Goal: Task Accomplishment & Management: Complete application form

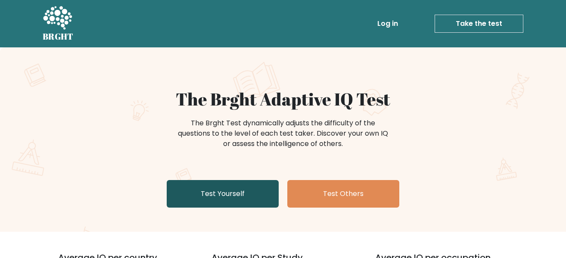
click at [235, 190] on link "Test Yourself" at bounding box center [223, 194] width 112 height 28
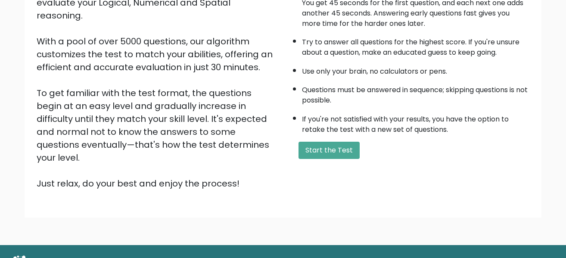
scroll to position [137, 0]
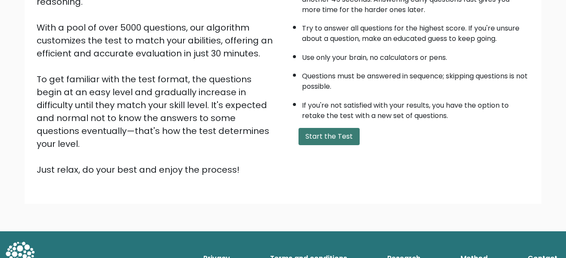
click at [339, 131] on button "Start the Test" at bounding box center [329, 136] width 61 height 17
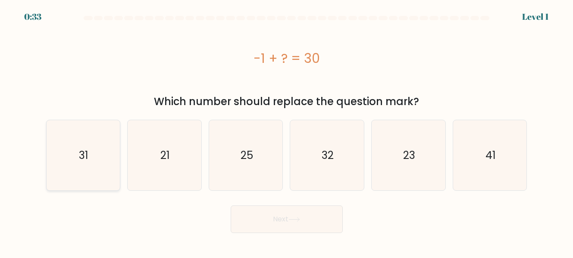
click at [82, 160] on text "31" at bounding box center [83, 155] width 9 height 15
click at [286, 131] on input "a. 31" at bounding box center [286, 130] width 0 height 2
radio input "true"
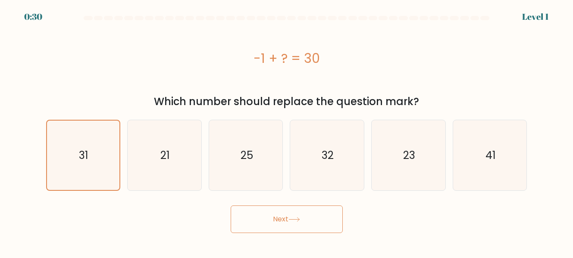
click at [305, 223] on button "Next" at bounding box center [286, 219] width 112 height 28
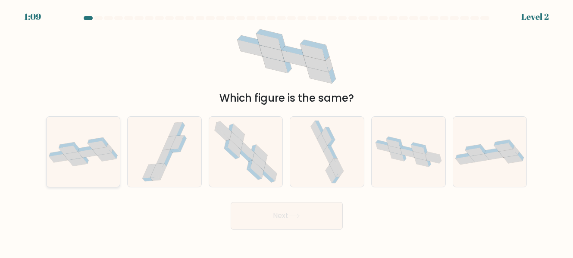
click at [98, 150] on icon at bounding box center [101, 151] width 19 height 8
click at [286, 131] on input "a." at bounding box center [286, 130] width 0 height 2
radio input "true"
click at [255, 224] on button "Next" at bounding box center [286, 216] width 112 height 28
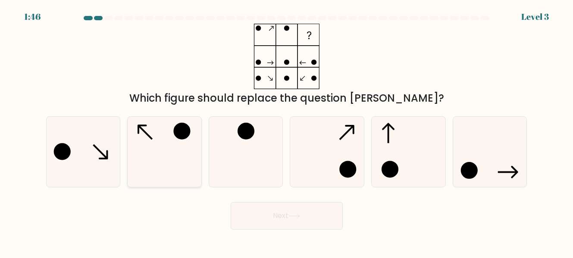
click at [176, 146] on icon at bounding box center [164, 152] width 70 height 70
click at [286, 131] on input "b." at bounding box center [286, 130] width 0 height 2
radio input "true"
click at [270, 219] on button "Next" at bounding box center [286, 216] width 112 height 28
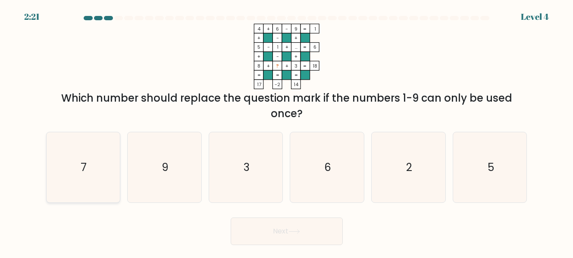
click at [79, 162] on icon "7" at bounding box center [83, 167] width 70 height 70
click at [286, 131] on input "a. 7" at bounding box center [286, 130] width 0 height 2
radio input "true"
drag, startPoint x: 305, startPoint y: 224, endPoint x: 295, endPoint y: 224, distance: 9.5
click at [302, 225] on button "Next" at bounding box center [286, 232] width 112 height 28
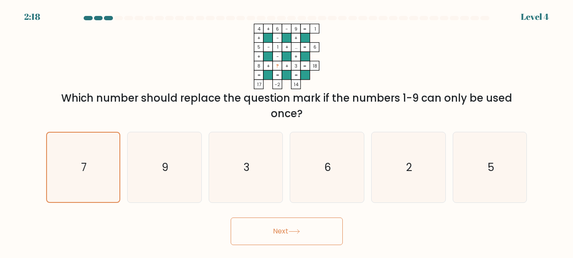
click at [287, 231] on button "Next" at bounding box center [286, 232] width 112 height 28
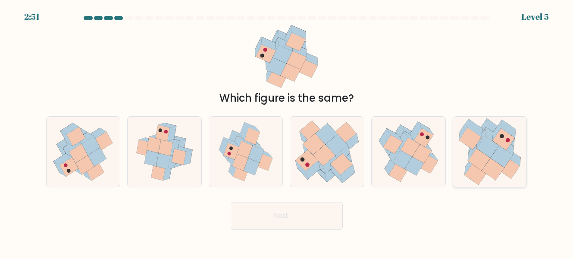
click at [467, 152] on icon at bounding box center [489, 152] width 73 height 70
click at [287, 131] on input "f." at bounding box center [286, 130] width 0 height 2
radio input "true"
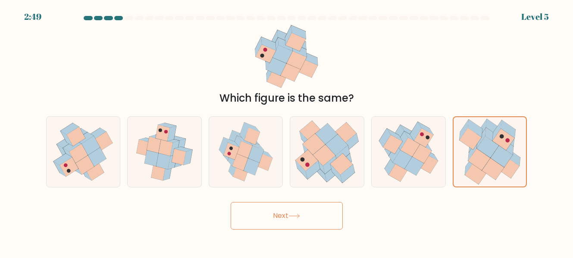
click at [319, 215] on button "Next" at bounding box center [286, 216] width 112 height 28
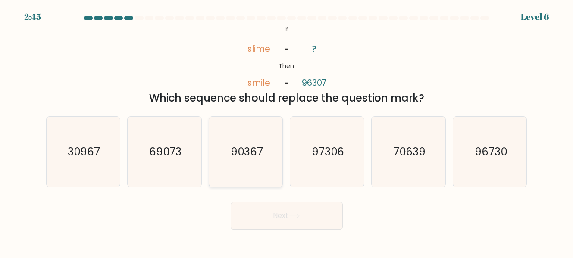
click at [239, 145] on text "90367" at bounding box center [246, 151] width 32 height 15
click at [286, 131] on input "c. 90367" at bounding box center [286, 130] width 0 height 2
radio input "true"
click at [267, 217] on button "Next" at bounding box center [286, 216] width 112 height 28
click at [266, 215] on button "Next" at bounding box center [286, 216] width 112 height 28
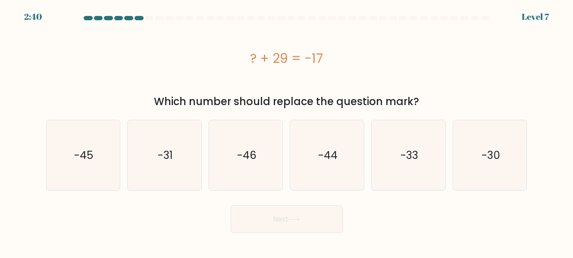
click at [266, 205] on button "Next" at bounding box center [286, 219] width 112 height 28
drag, startPoint x: 88, startPoint y: 142, endPoint x: 93, endPoint y: 150, distance: 9.2
click at [90, 147] on icon "-45" at bounding box center [83, 155] width 70 height 70
click at [286, 131] on input "a. -45" at bounding box center [286, 130] width 0 height 2
radio input "true"
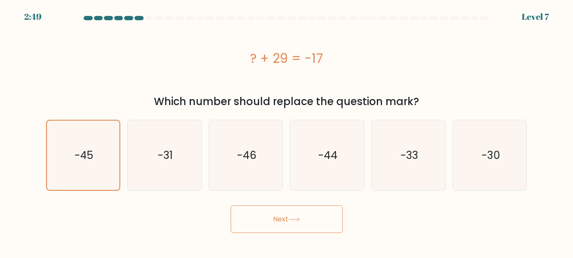
click at [300, 221] on icon at bounding box center [294, 219] width 12 height 5
drag, startPoint x: 279, startPoint y: 223, endPoint x: 281, endPoint y: 215, distance: 7.9
click at [282, 219] on button "Next" at bounding box center [286, 219] width 112 height 28
